Goal: Task Accomplishment & Management: Use online tool/utility

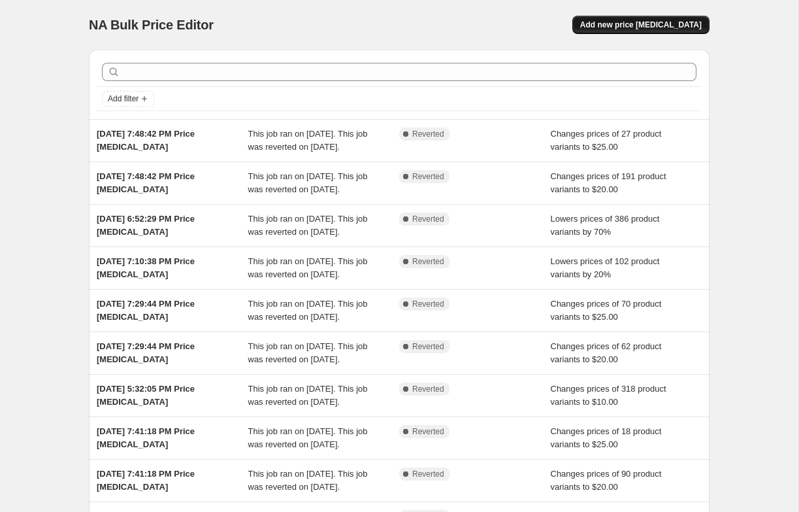
click at [693, 24] on span "Add new price [MEDICAL_DATA]" at bounding box center [641, 25] width 122 height 10
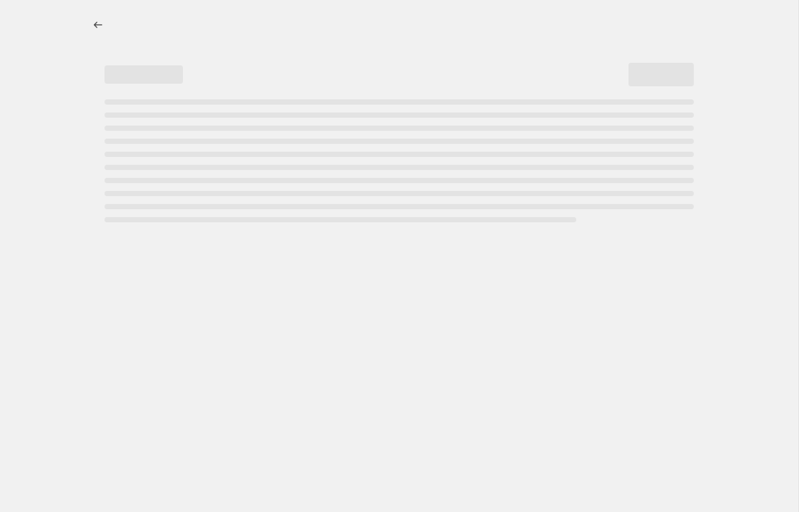
select select "percentage"
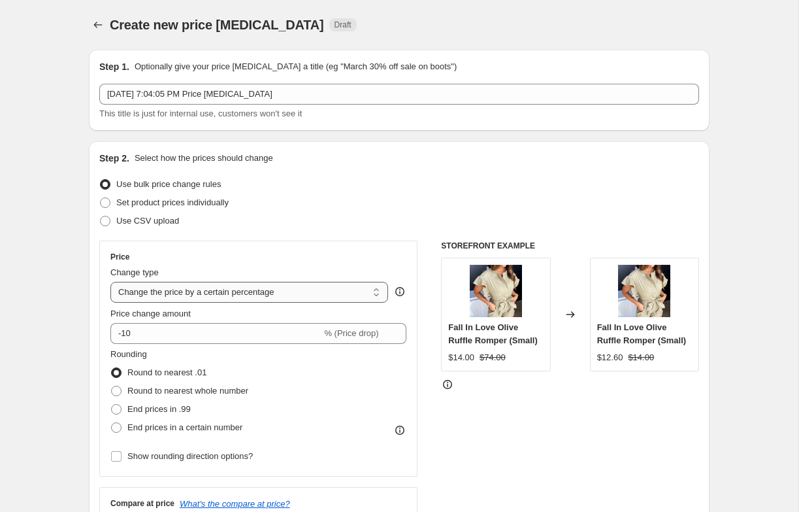
click at [148, 295] on select "Change the price to a certain amount Change the price by a certain amount Chang…" at bounding box center [249, 292] width 278 height 21
click at [110, 282] on select "Change the price to a certain amount Change the price by a certain amount Chang…" at bounding box center [249, 292] width 278 height 21
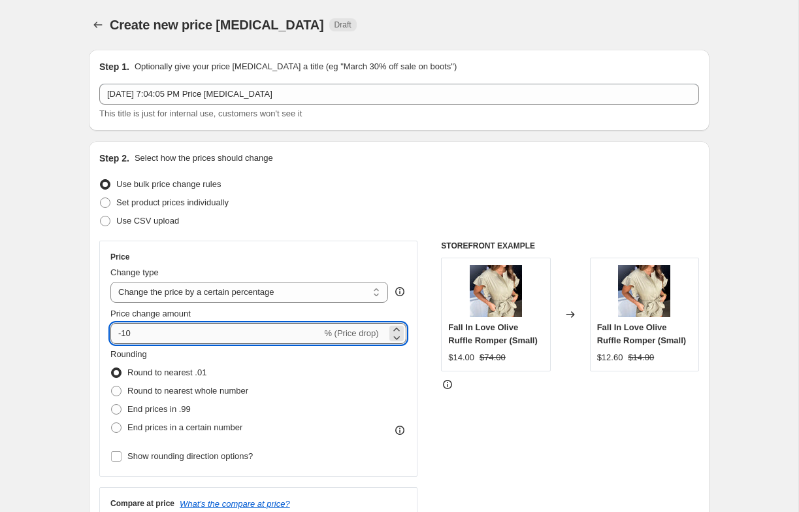
click at [129, 333] on input "-10" at bounding box center [215, 333] width 211 height 21
type input "-20"
click at [97, 361] on div "Step 2. Select how the prices should change Use bulk price change rules Set pro…" at bounding box center [399, 370] width 621 height 459
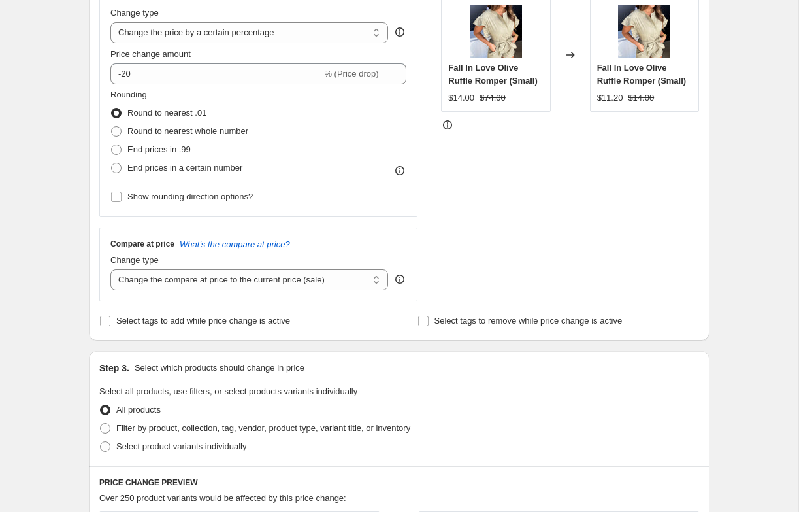
scroll to position [267, 0]
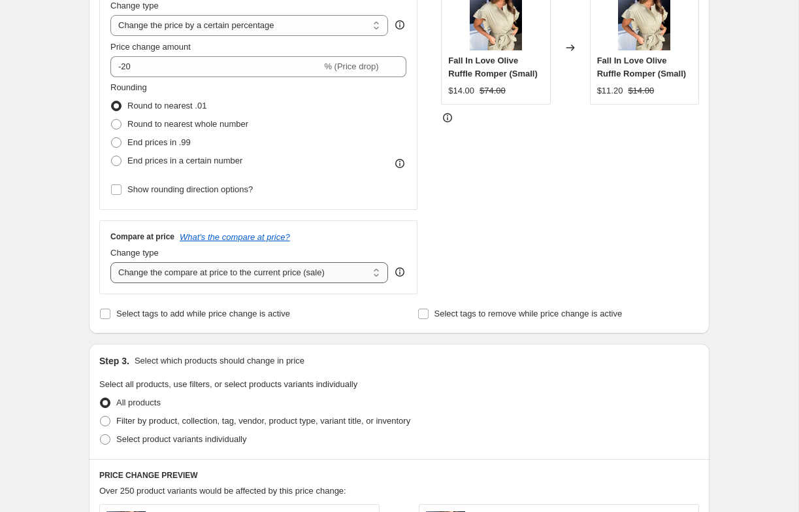
click at [134, 273] on select "Change the compare at price to the current price (sale) Change the compare at p…" at bounding box center [249, 272] width 278 height 21
select select "no_change"
click at [110, 262] on select "Change the compare at price to the current price (sale) Change the compare at p…" at bounding box center [249, 272] width 278 height 21
click at [163, 312] on span "Select tags to add while price change is active" at bounding box center [203, 313] width 174 height 10
click at [110, 312] on input "Select tags to add while price change is active" at bounding box center [105, 313] width 10 height 10
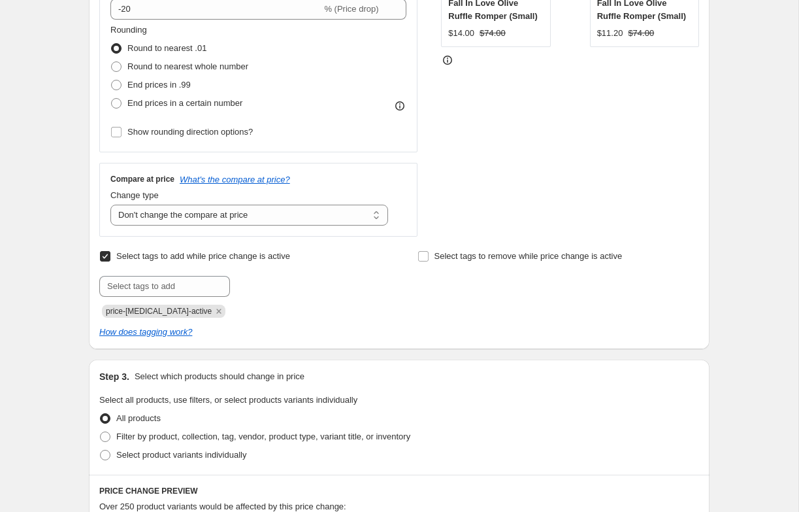
scroll to position [356, 0]
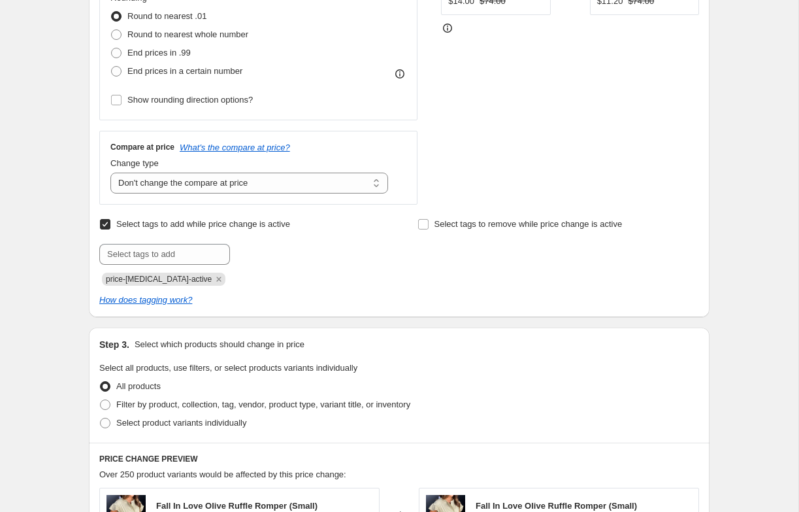
click at [108, 225] on input "Select tags to add while price change is active" at bounding box center [105, 224] width 10 height 10
checkbox input "false"
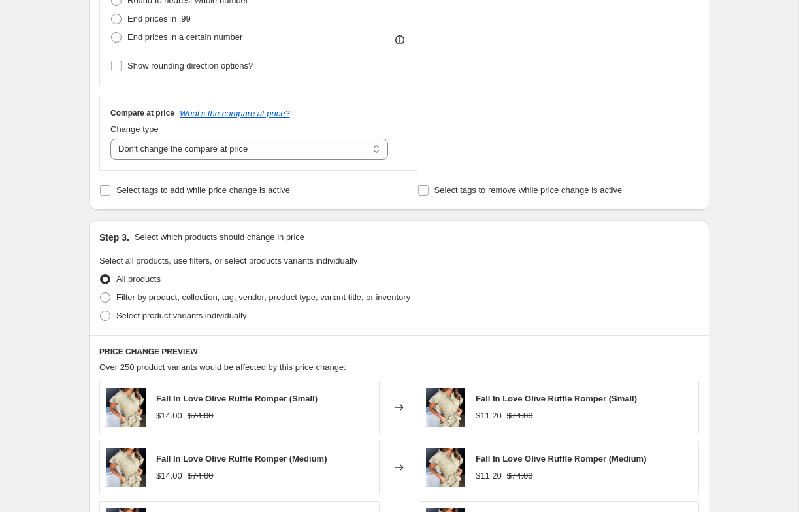
scroll to position [429, 0]
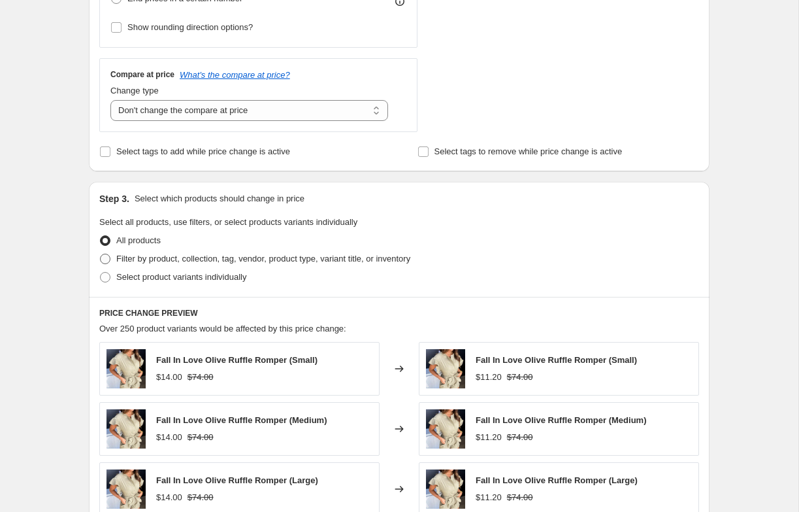
click at [109, 258] on span at bounding box center [105, 259] width 10 height 10
click at [101, 254] on input "Filter by product, collection, tag, vendor, product type, variant title, or inv…" at bounding box center [100, 254] width 1 height 1
radio input "true"
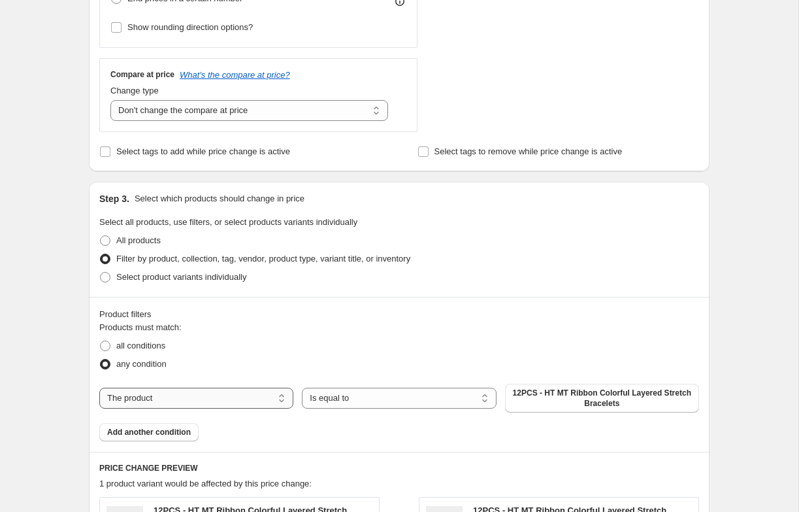
click at [130, 401] on select "The product The product's collection The product's tag The product's vendor The…" at bounding box center [196, 398] width 194 height 21
select select "collection"
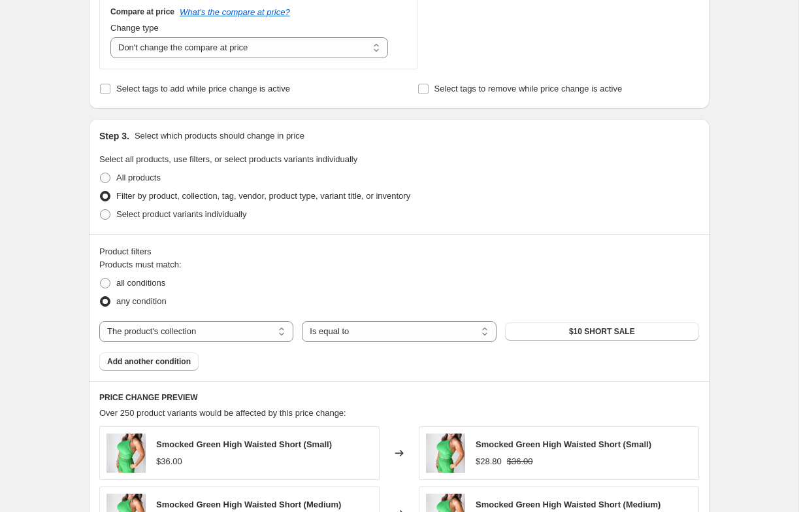
scroll to position [510, 0]
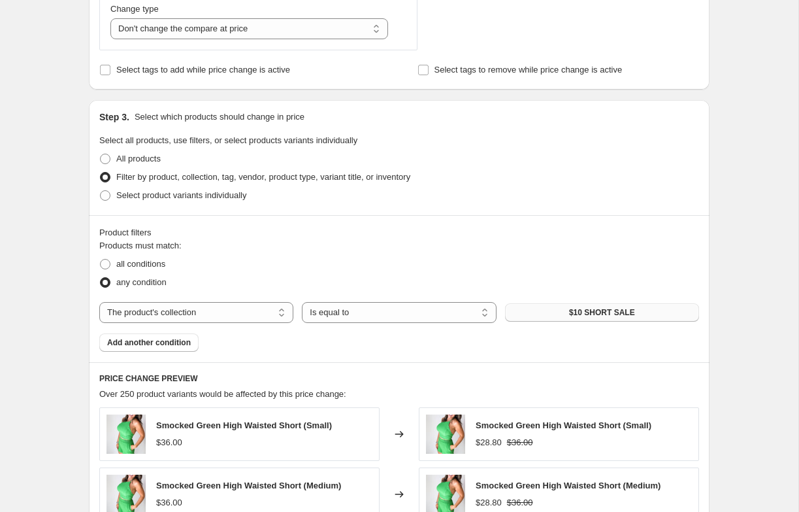
click at [546, 312] on button "$10 SHORT SALE" at bounding box center [602, 312] width 194 height 18
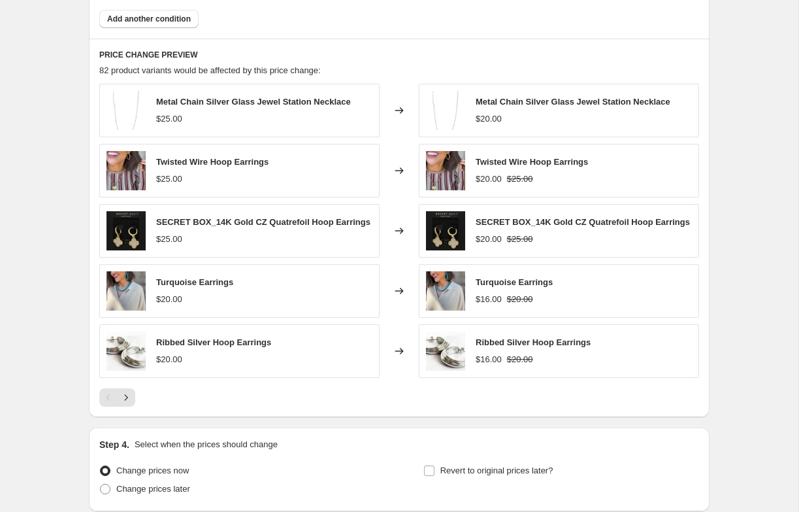
scroll to position [942, 0]
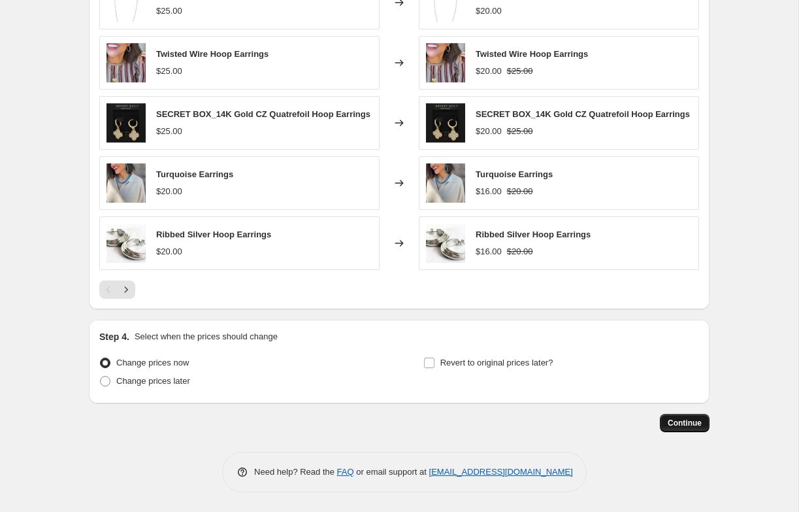
click at [671, 418] on span "Continue" at bounding box center [685, 423] width 34 height 10
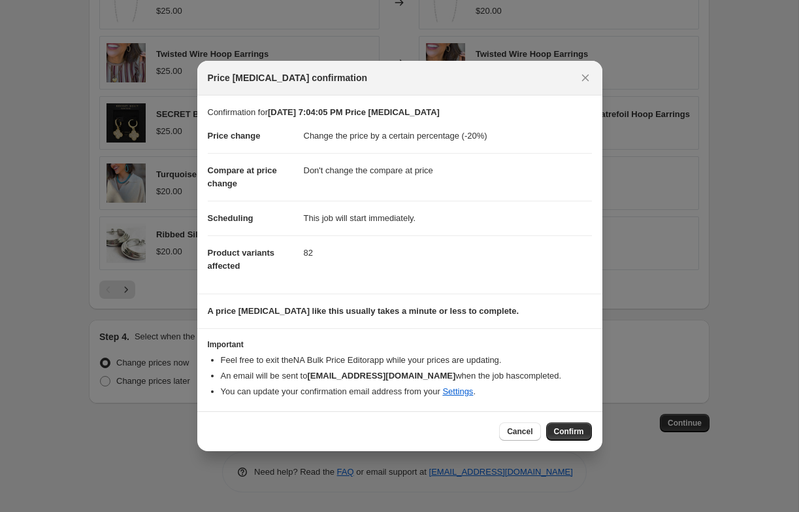
click at [575, 431] on span "Confirm" at bounding box center [569, 431] width 30 height 10
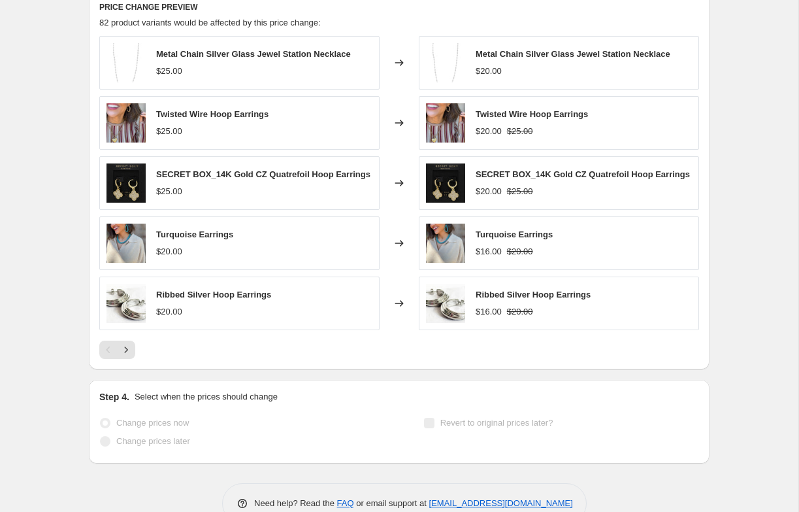
scroll to position [976, 0]
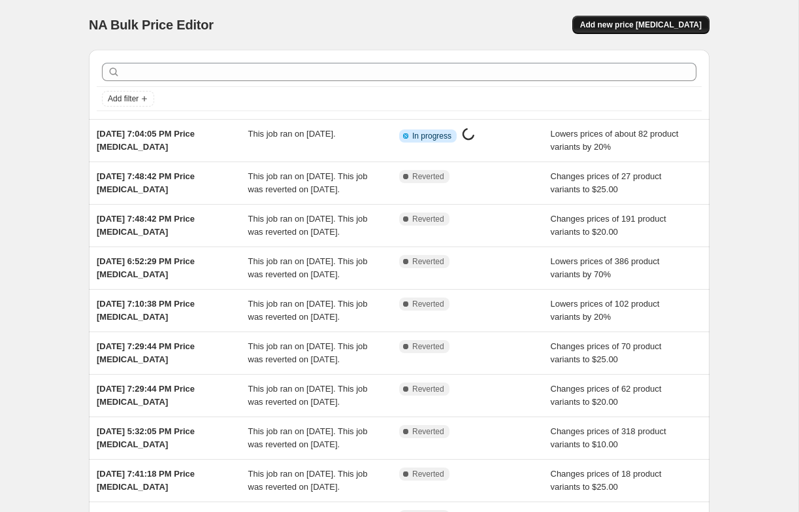
click at [633, 20] on button "Add new price [MEDICAL_DATA]" at bounding box center [641, 25] width 137 height 18
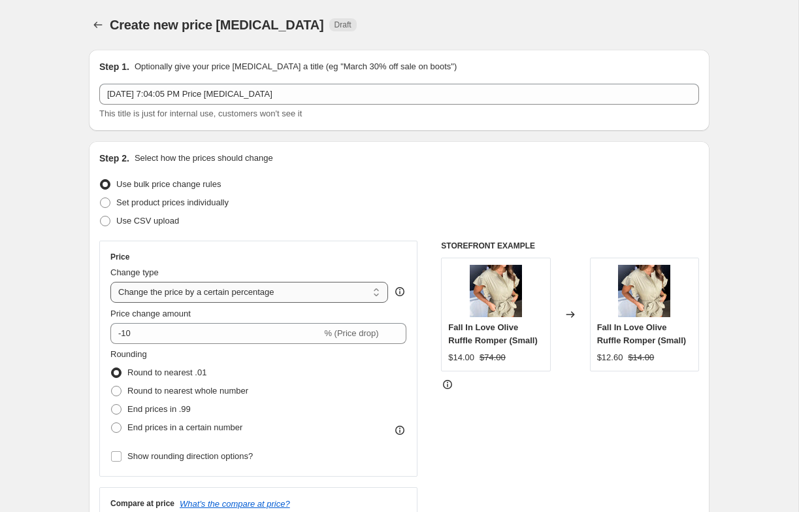
click at [168, 301] on select "Change the price to a certain amount Change the price by a certain amount Chang…" at bounding box center [249, 292] width 278 height 21
select select "to"
click at [110, 282] on select "Change the price to a certain amount Change the price by a certain amount Chang…" at bounding box center [249, 292] width 278 height 21
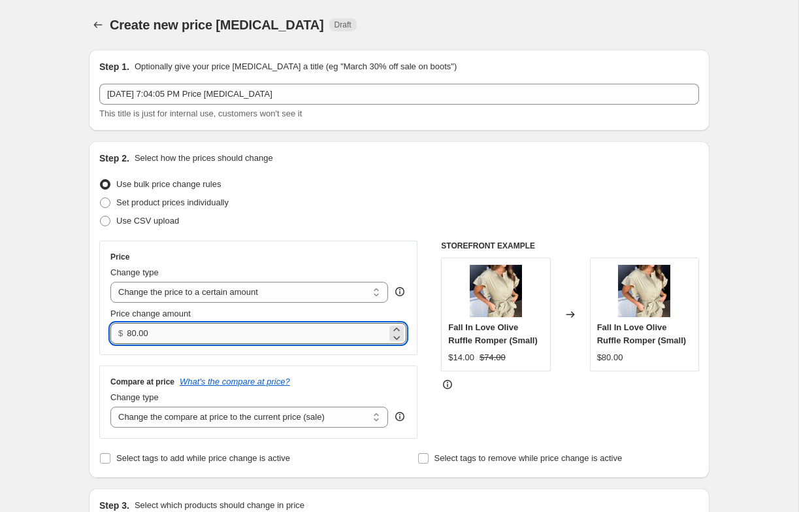
click at [149, 328] on input "80.00" at bounding box center [256, 333] width 259 height 21
type input "30.00"
click at [125, 413] on select "Change the compare at price to the current price (sale) Change the compare at p…" at bounding box center [249, 417] width 278 height 21
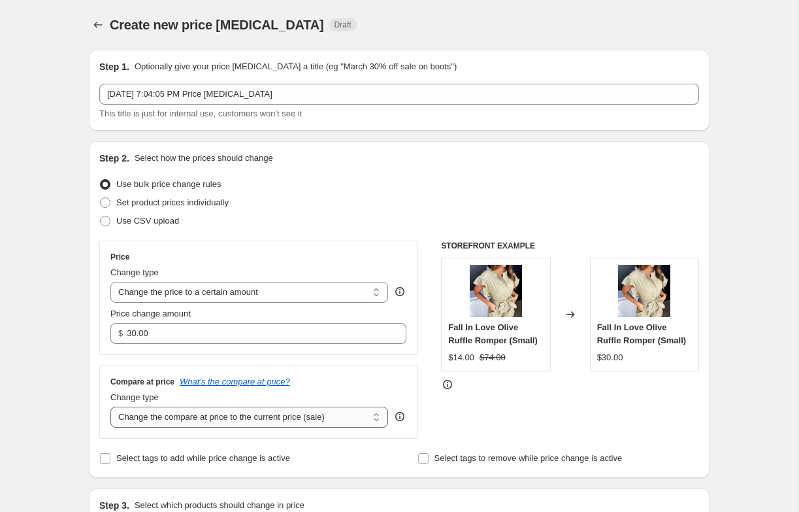
select select "no_change"
click at [110, 407] on select "Change the compare at price to the current price (sale) Change the compare at p…" at bounding box center [249, 417] width 278 height 21
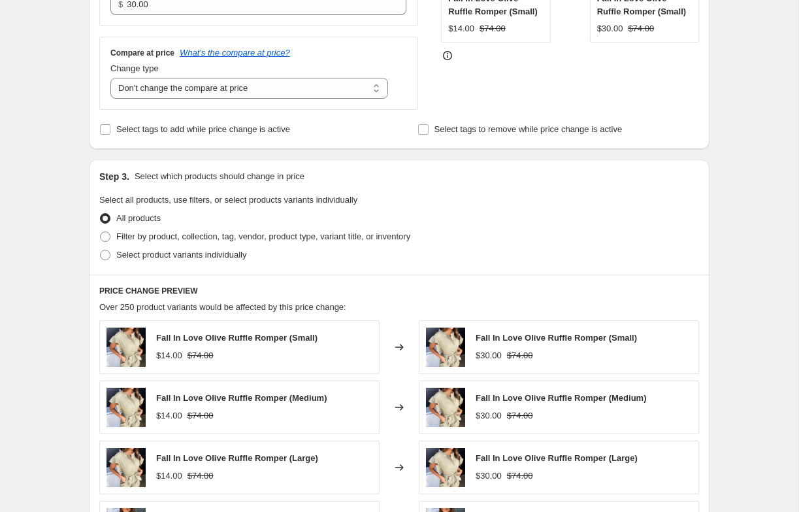
scroll to position [332, 0]
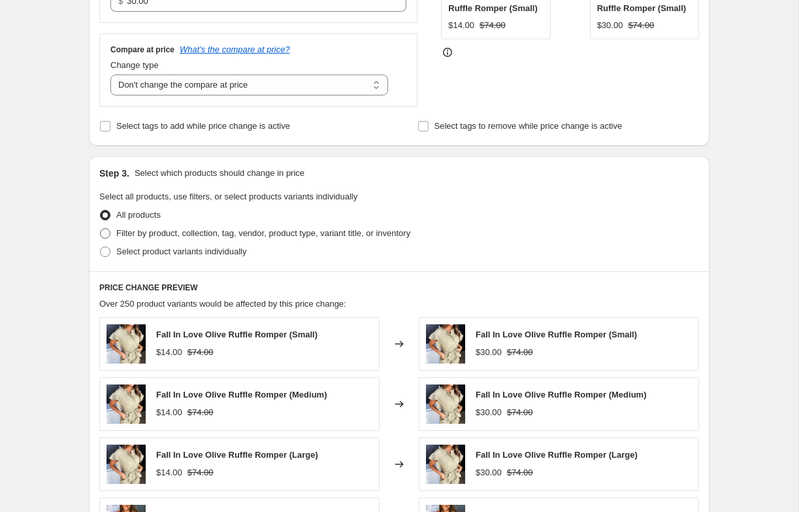
click at [182, 231] on span "Filter by product, collection, tag, vendor, product type, variant title, or inv…" at bounding box center [263, 233] width 294 height 10
click at [101, 229] on input "Filter by product, collection, tag, vendor, product type, variant title, or inv…" at bounding box center [100, 228] width 1 height 1
radio input "true"
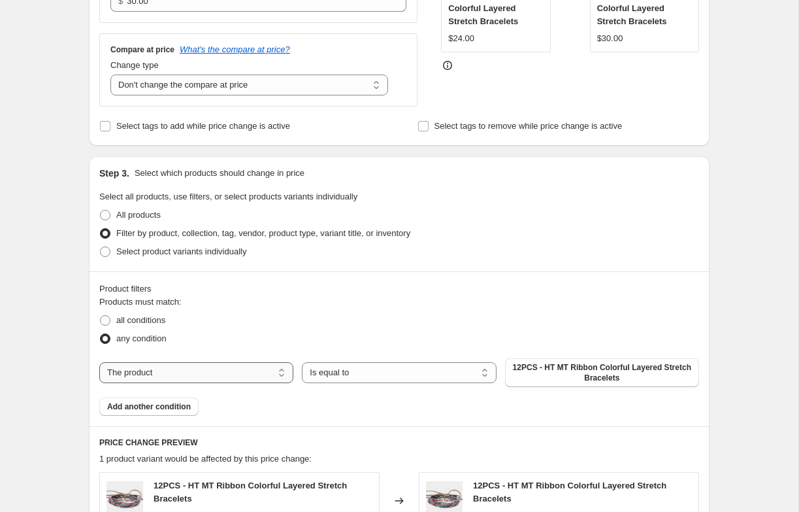
click at [152, 376] on select "The product The product's collection The product's tag The product's vendor The…" at bounding box center [196, 372] width 194 height 21
select select "collection"
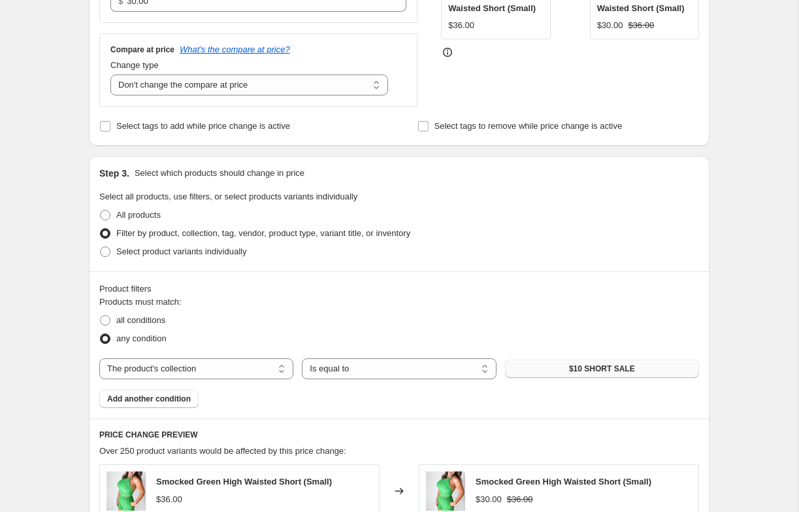
click at [533, 367] on button "$10 SHORT SALE" at bounding box center [602, 368] width 194 height 18
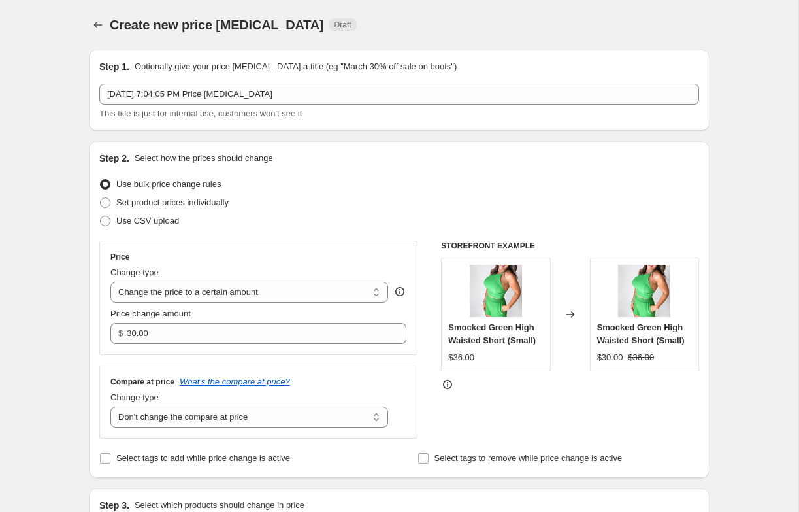
select select "no_change"
select select "collection"
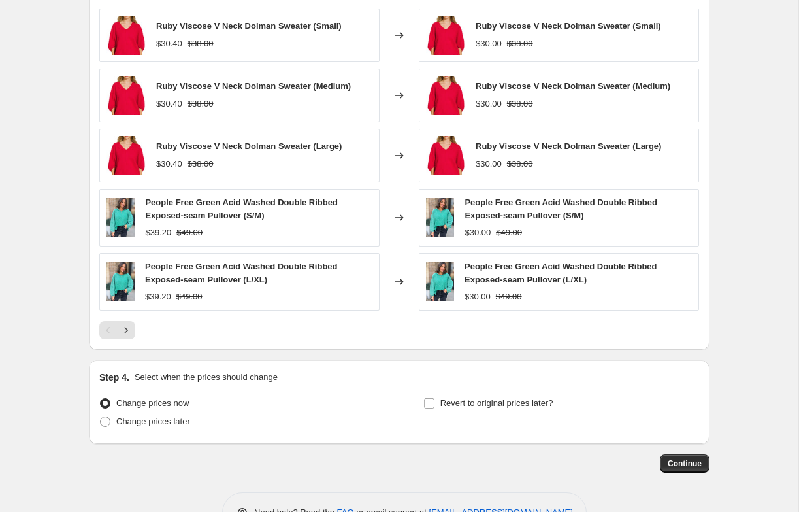
scroll to position [788, 0]
click at [682, 461] on span "Continue" at bounding box center [685, 462] width 34 height 10
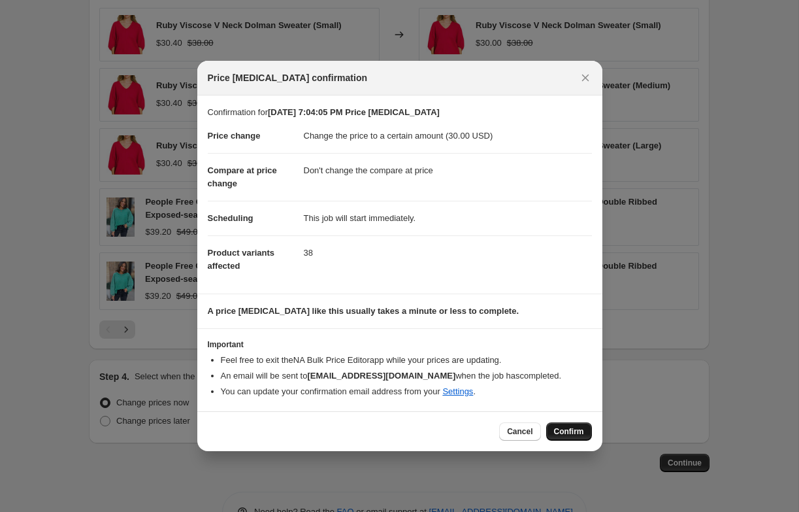
click at [559, 430] on span "Confirm" at bounding box center [569, 431] width 30 height 10
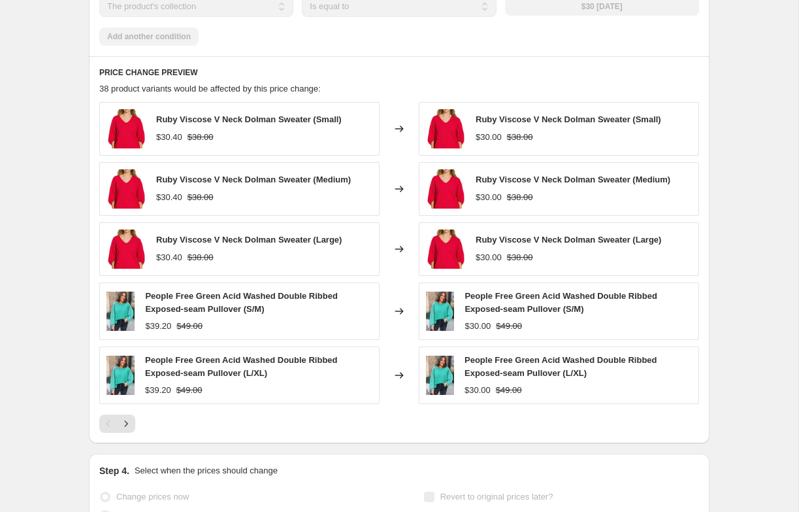
scroll to position [822, 0]
